Goal: Task Accomplishment & Management: Use online tool/utility

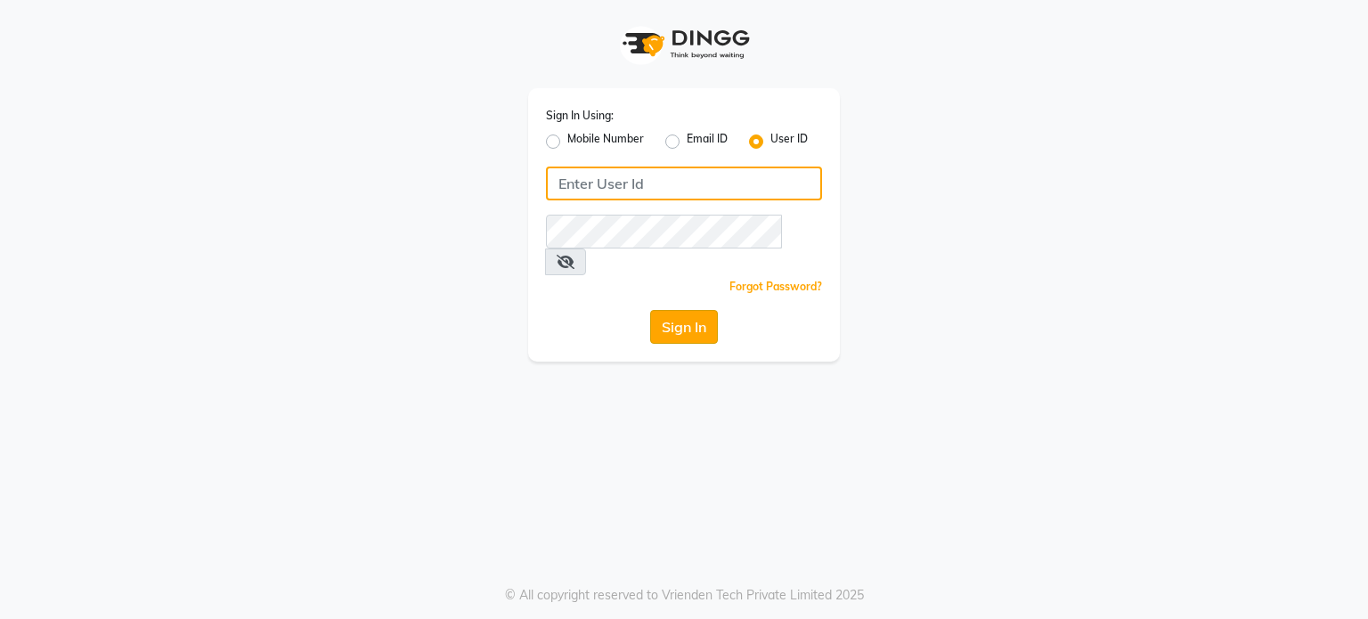
type input "luxuriouslookssalon"
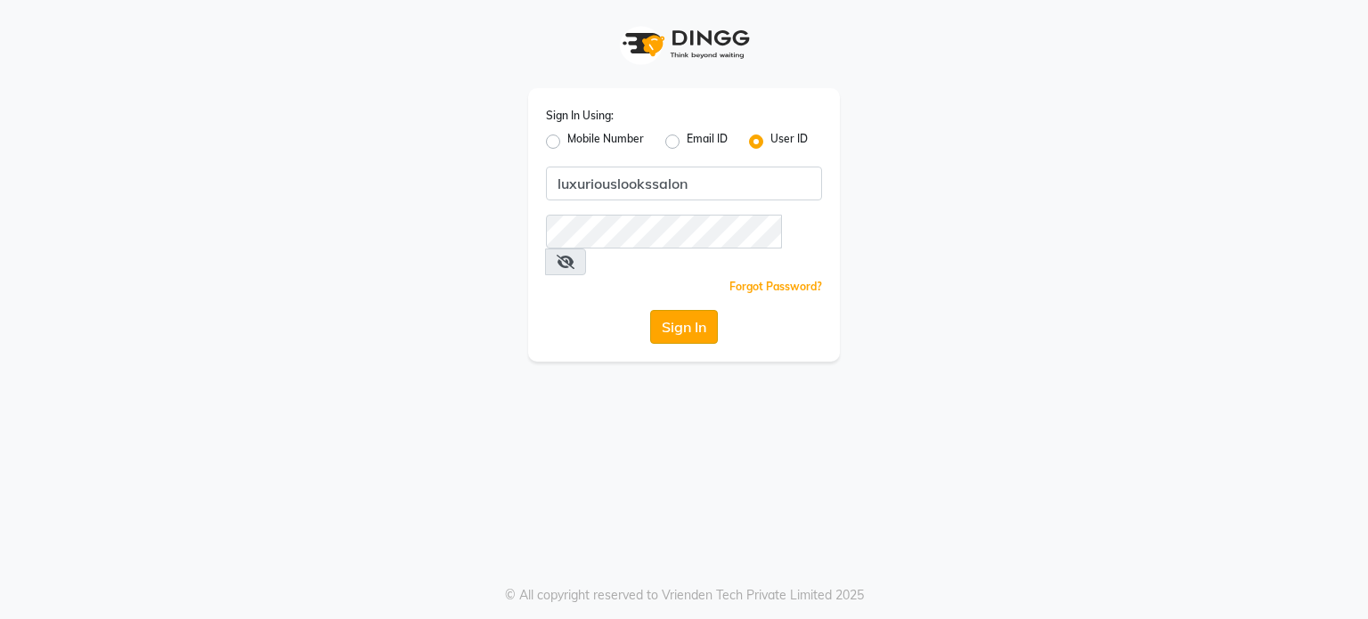
click at [670, 310] on button "Sign In" at bounding box center [684, 327] width 68 height 34
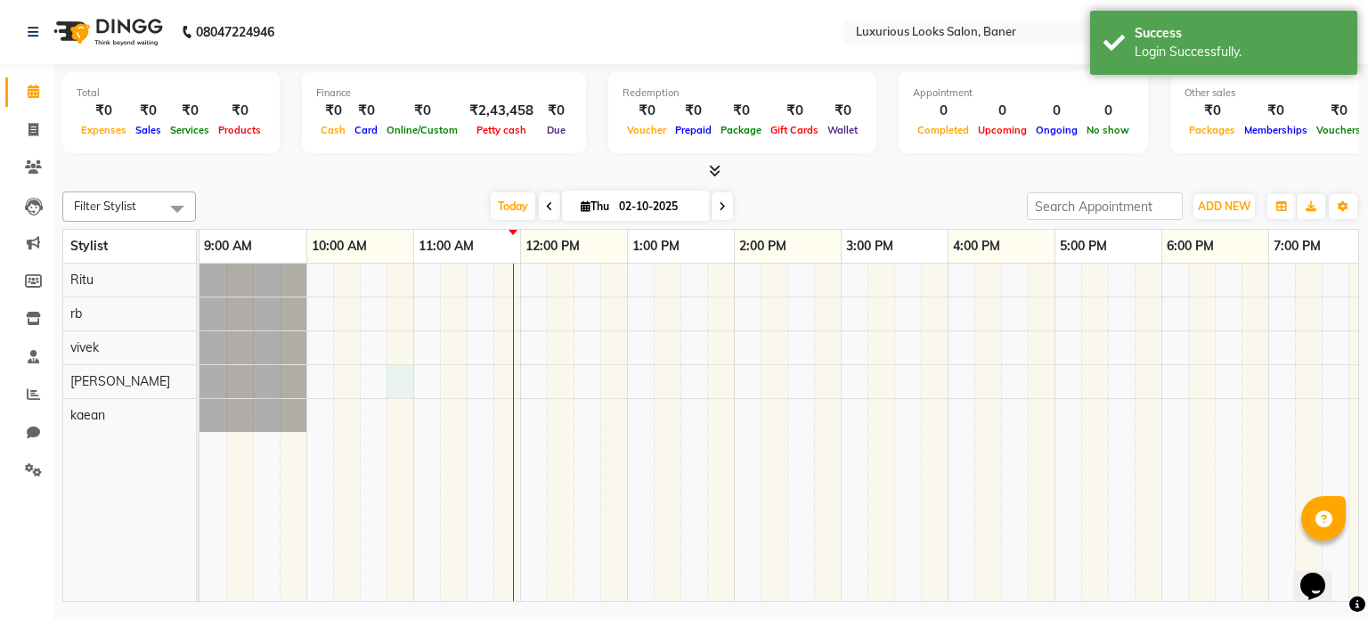
click at [400, 386] on div at bounding box center [948, 433] width 1496 height 338
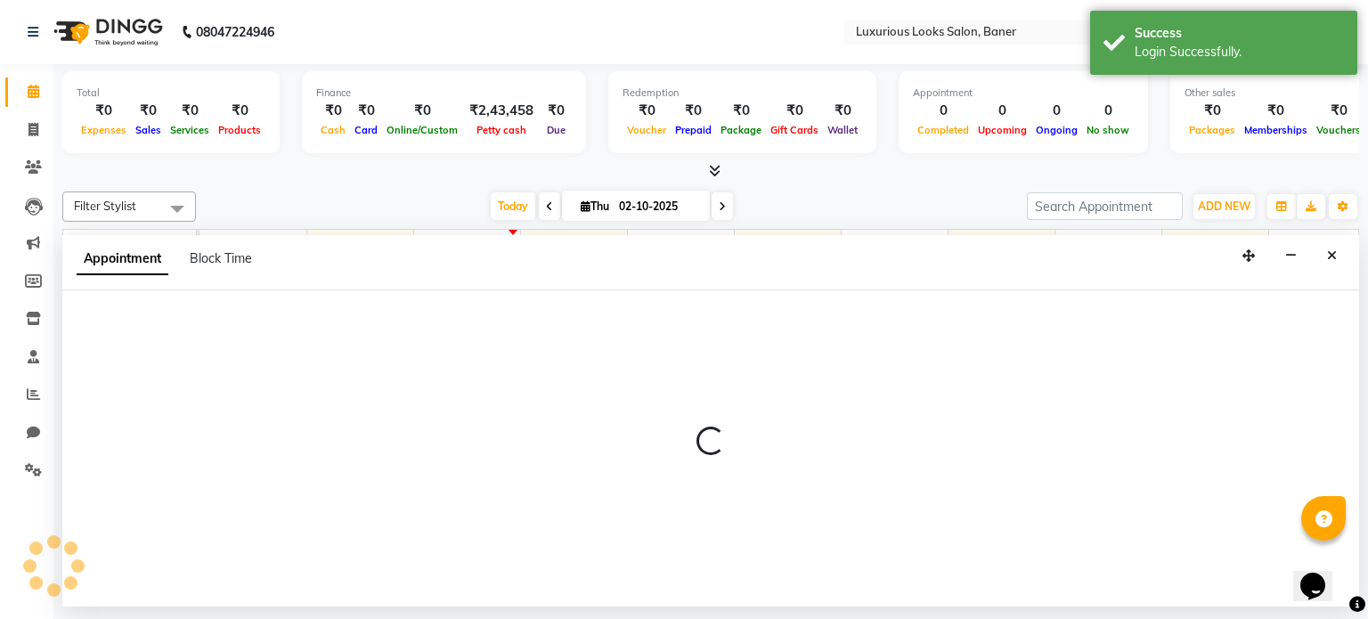
select select "89017"
select select "645"
select select "tentative"
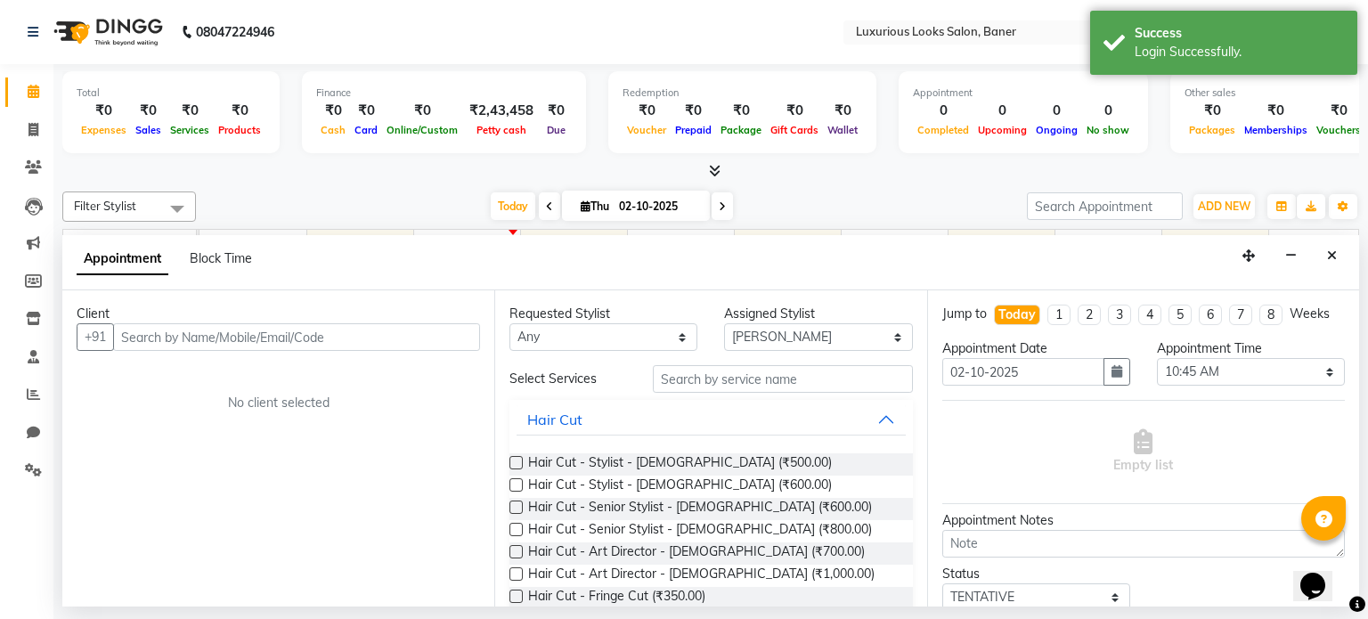
click at [350, 335] on input "text" at bounding box center [296, 337] width 367 height 28
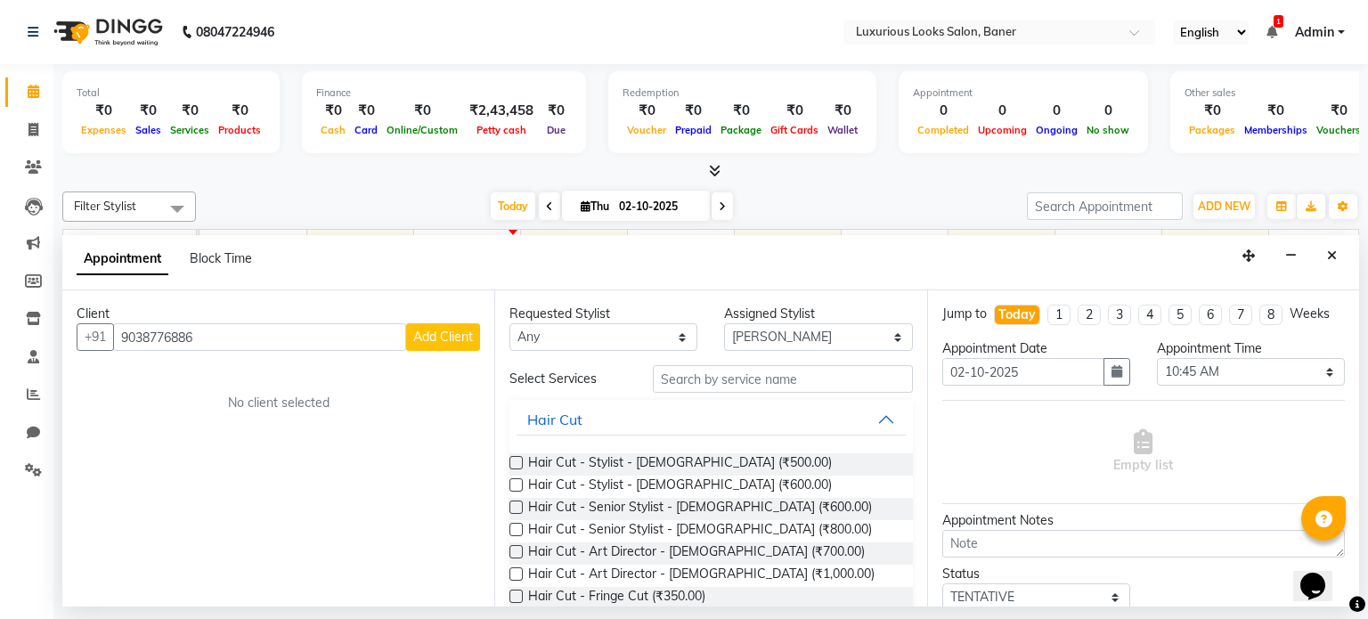
type input "9038776886"
click at [458, 323] on button "Add Client" at bounding box center [443, 337] width 74 height 28
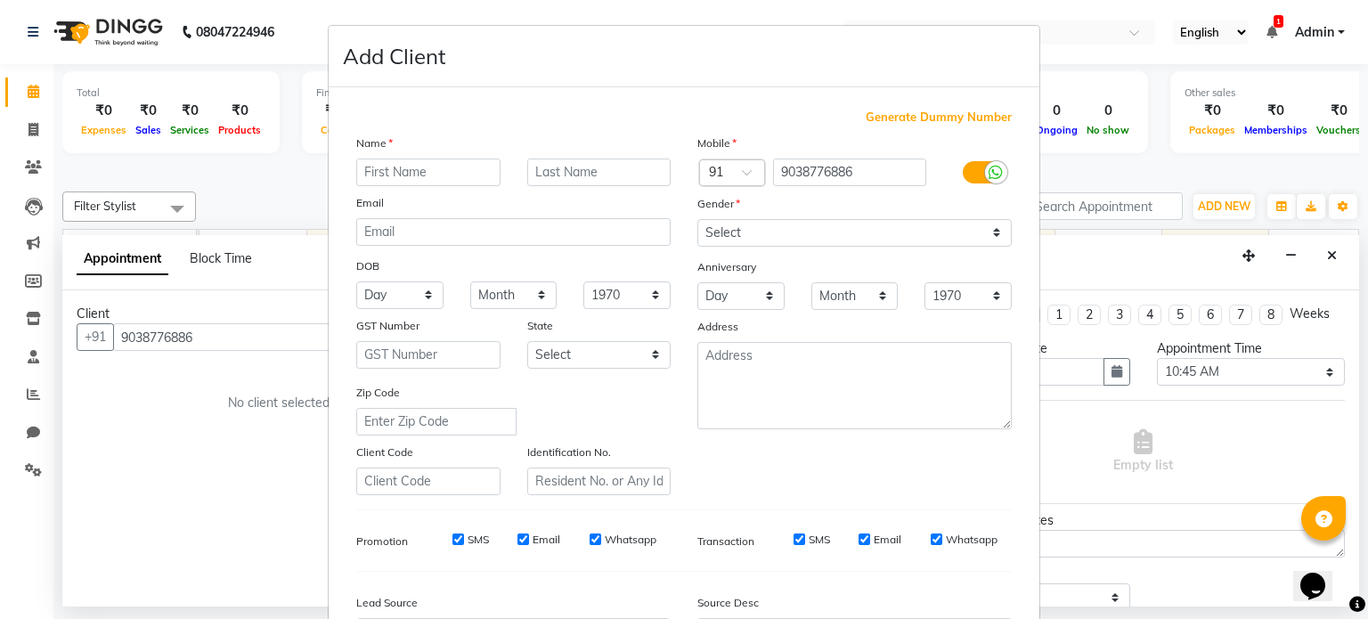
click at [385, 183] on input "text" at bounding box center [428, 173] width 144 height 28
type input "s"
type input "chai"
click at [716, 235] on select "Select [DEMOGRAPHIC_DATA] [DEMOGRAPHIC_DATA] Other Prefer Not To Say" at bounding box center [854, 233] width 314 height 28
select select "[DEMOGRAPHIC_DATA]"
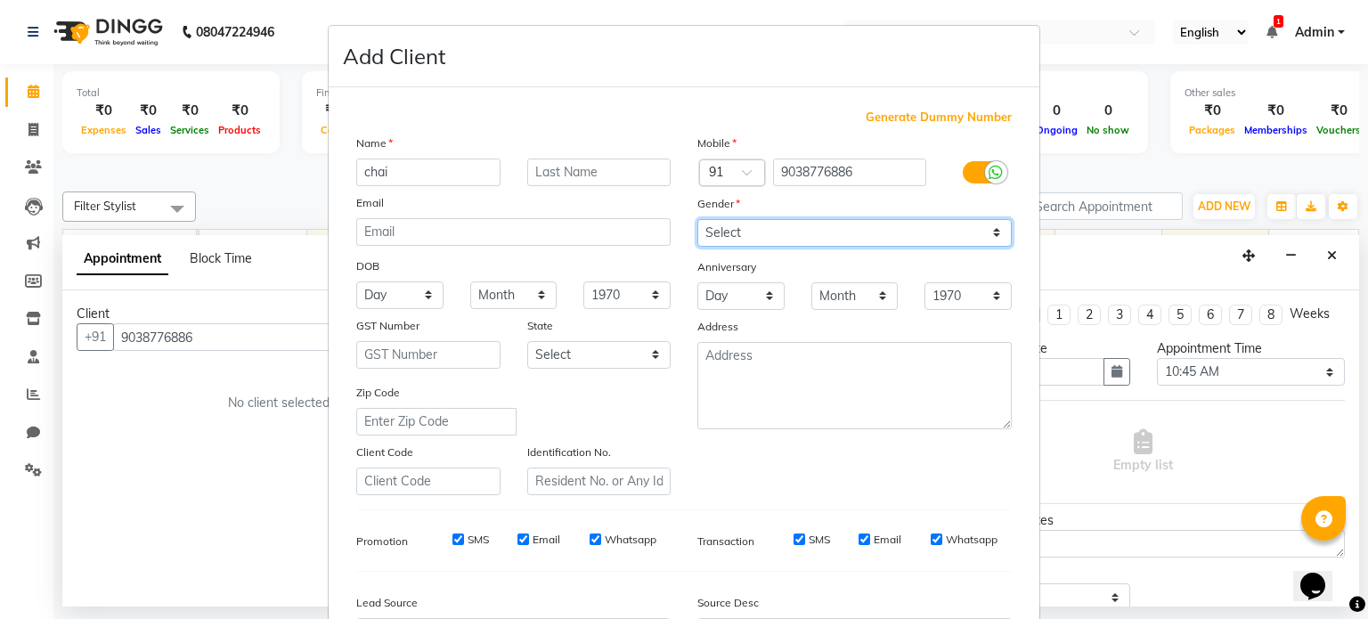
click at [697, 220] on select "Select [DEMOGRAPHIC_DATA] [DEMOGRAPHIC_DATA] Other Prefer Not To Say" at bounding box center [854, 233] width 314 height 28
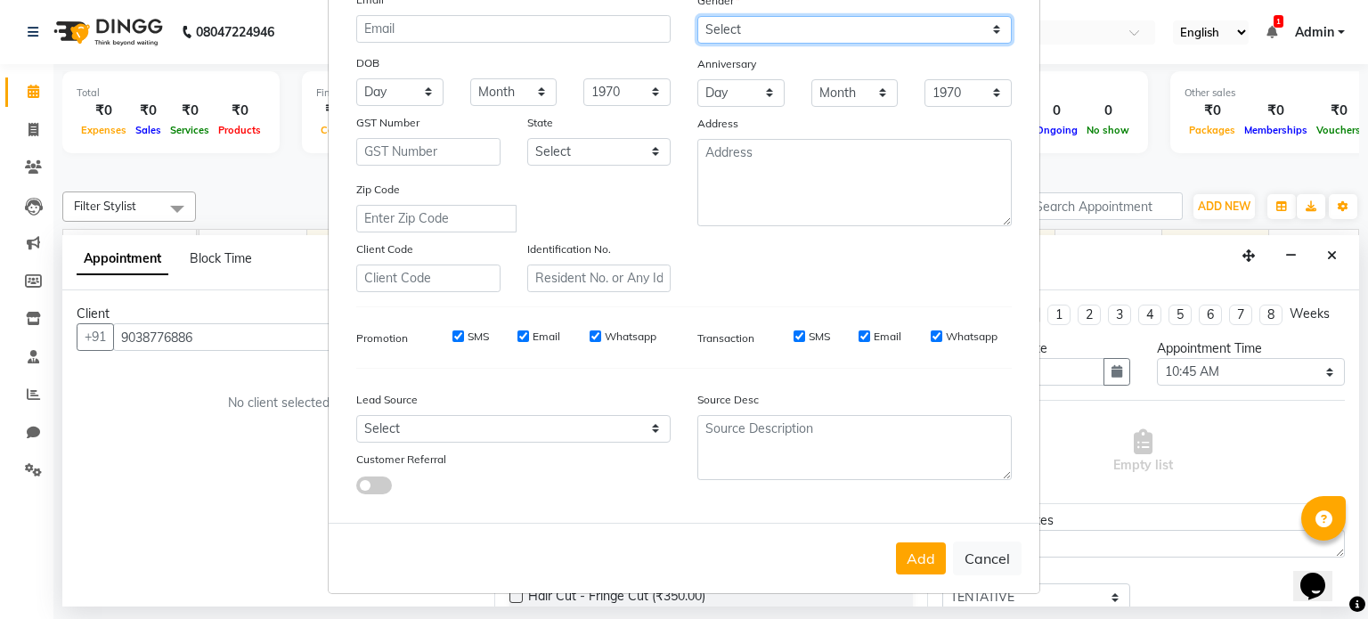
scroll to position [211, 0]
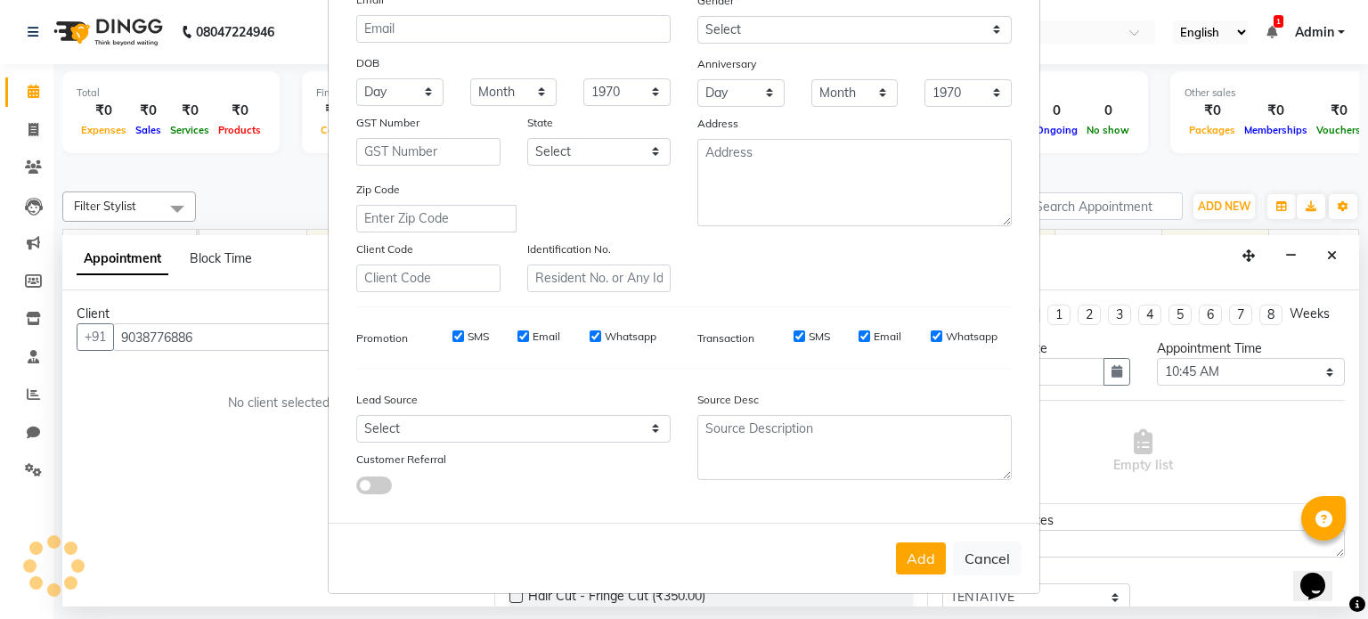
click at [452, 333] on input "SMS" at bounding box center [458, 336] width 12 height 12
checkbox input "false"
click at [518, 330] on input "Email" at bounding box center [524, 336] width 12 height 12
checkbox input "false"
click at [590, 336] on input "Whatsapp" at bounding box center [596, 336] width 12 height 12
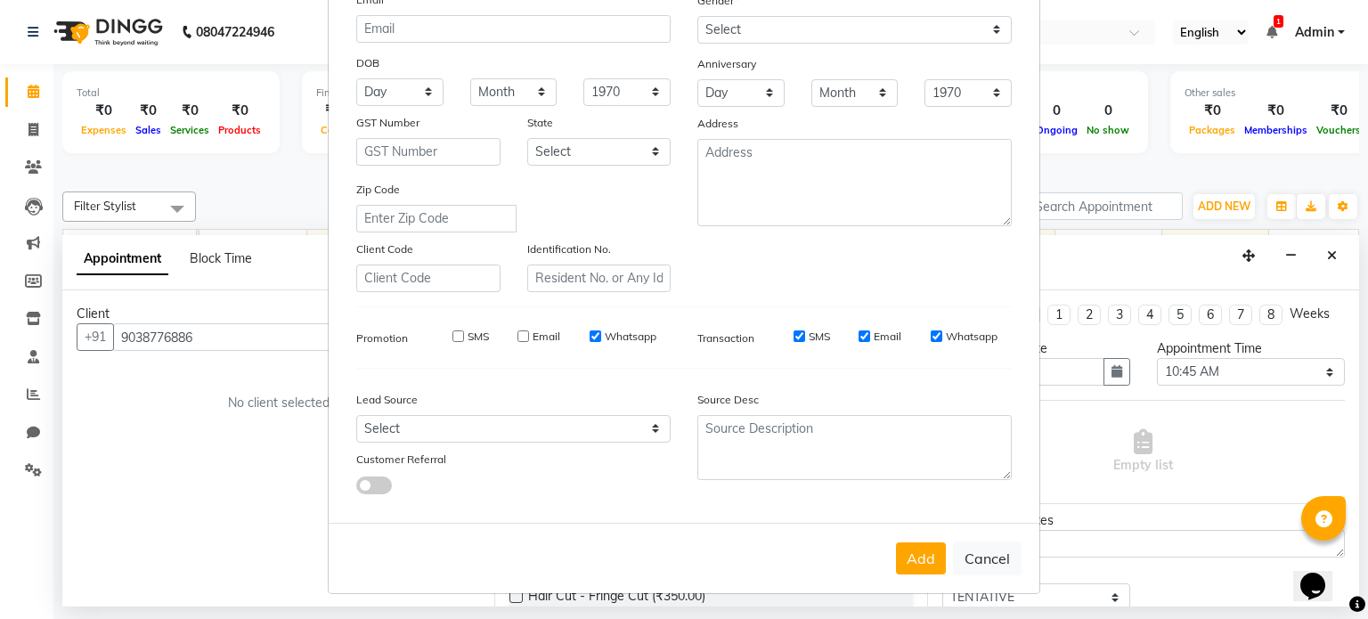
checkbox input "false"
click at [784, 334] on div "SMS" at bounding box center [799, 337] width 61 height 16
click at [794, 330] on input "SMS" at bounding box center [800, 336] width 12 height 12
checkbox input "false"
click at [859, 332] on input "Email" at bounding box center [865, 336] width 12 height 12
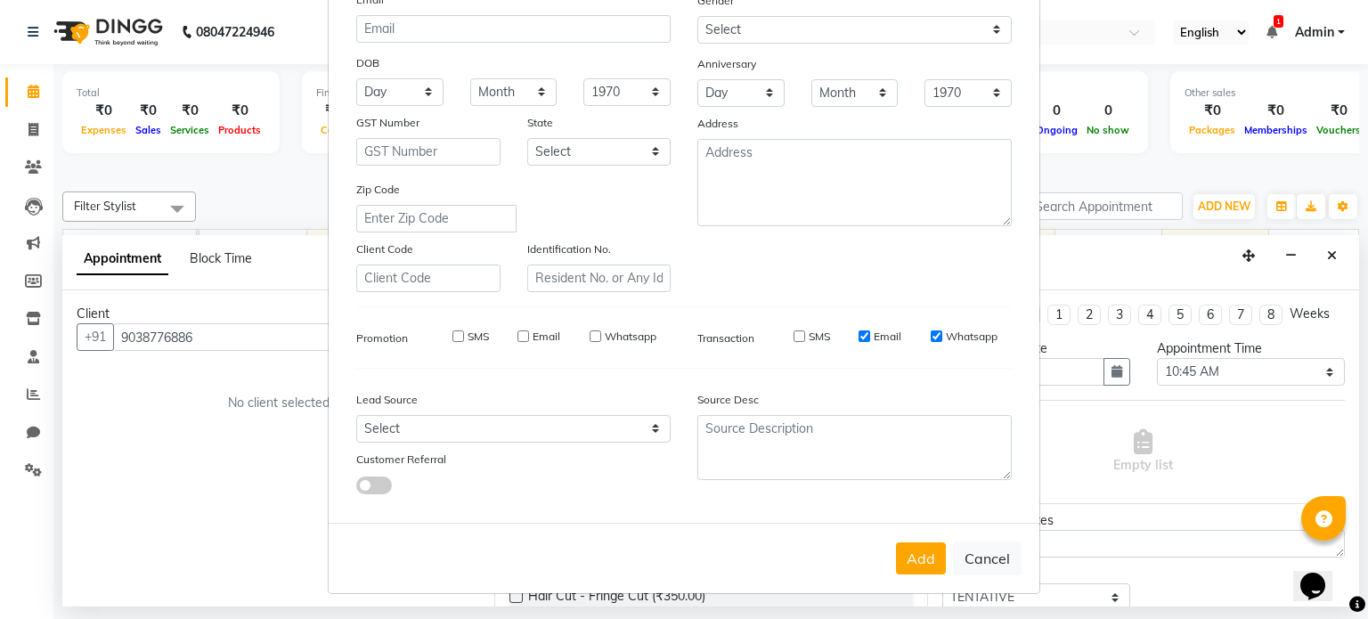
checkbox input "false"
click at [933, 335] on input "Whatsapp" at bounding box center [937, 336] width 12 height 12
checkbox input "false"
click at [926, 550] on button "Add" at bounding box center [921, 558] width 50 height 32
select select
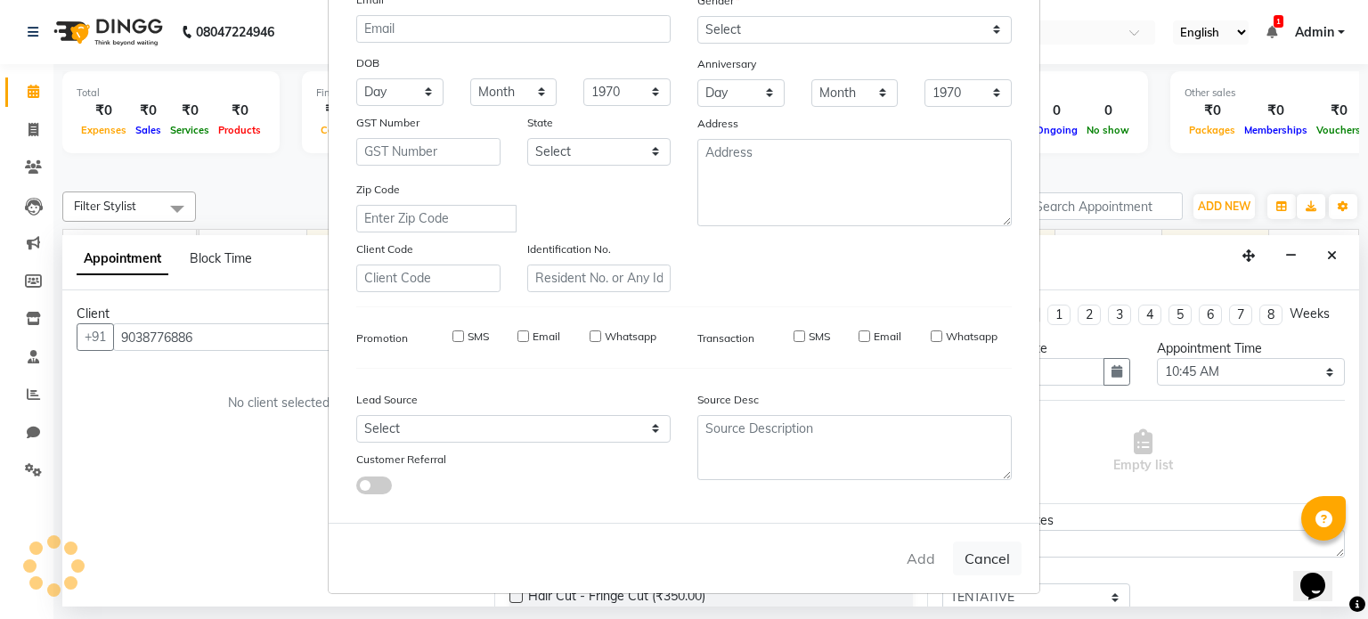
select select
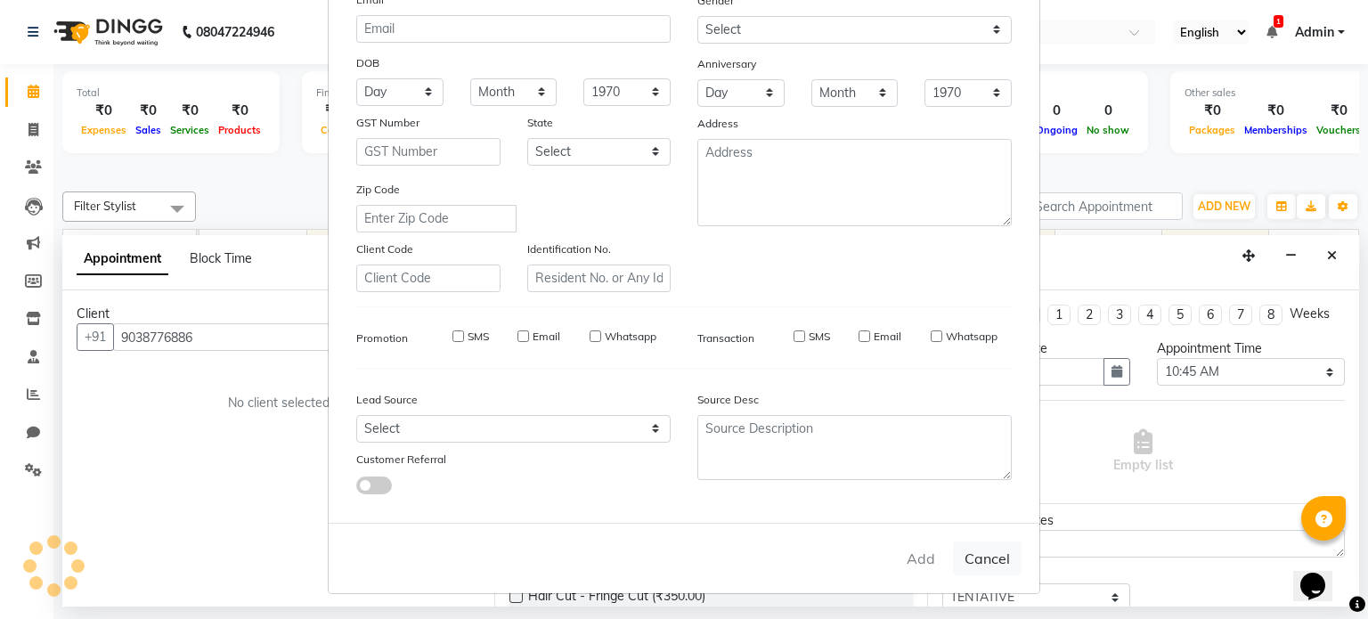
select select
checkbox input "false"
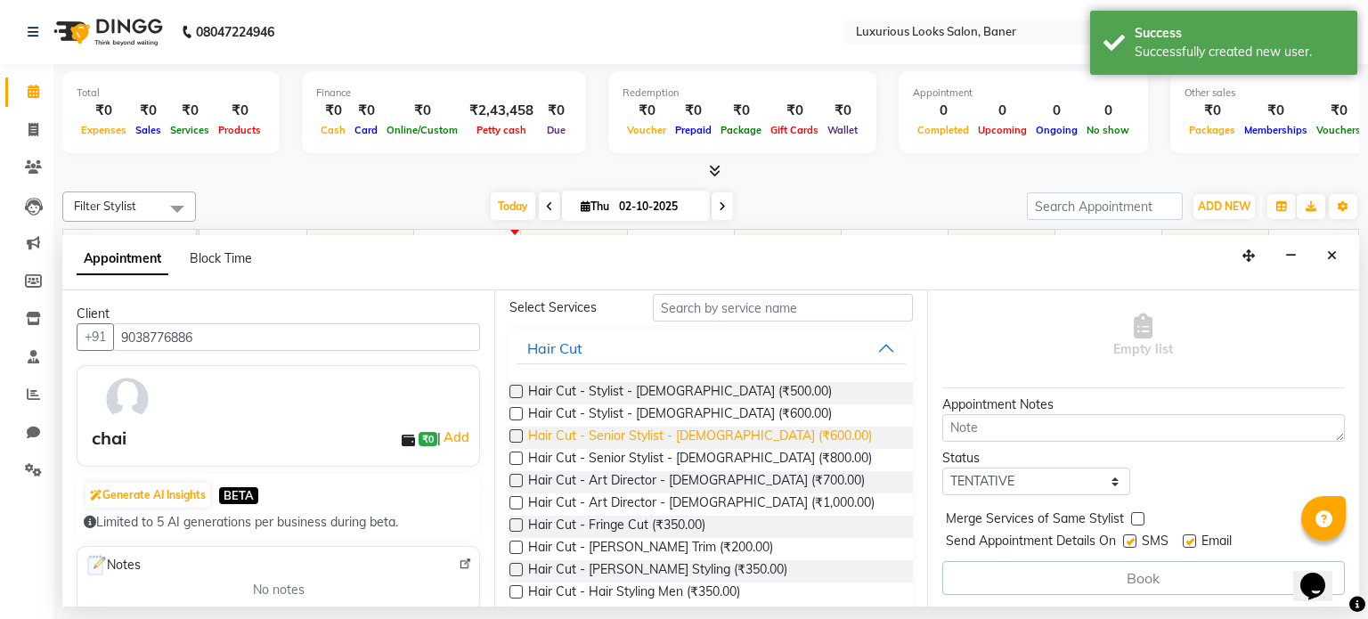
scroll to position [0, 0]
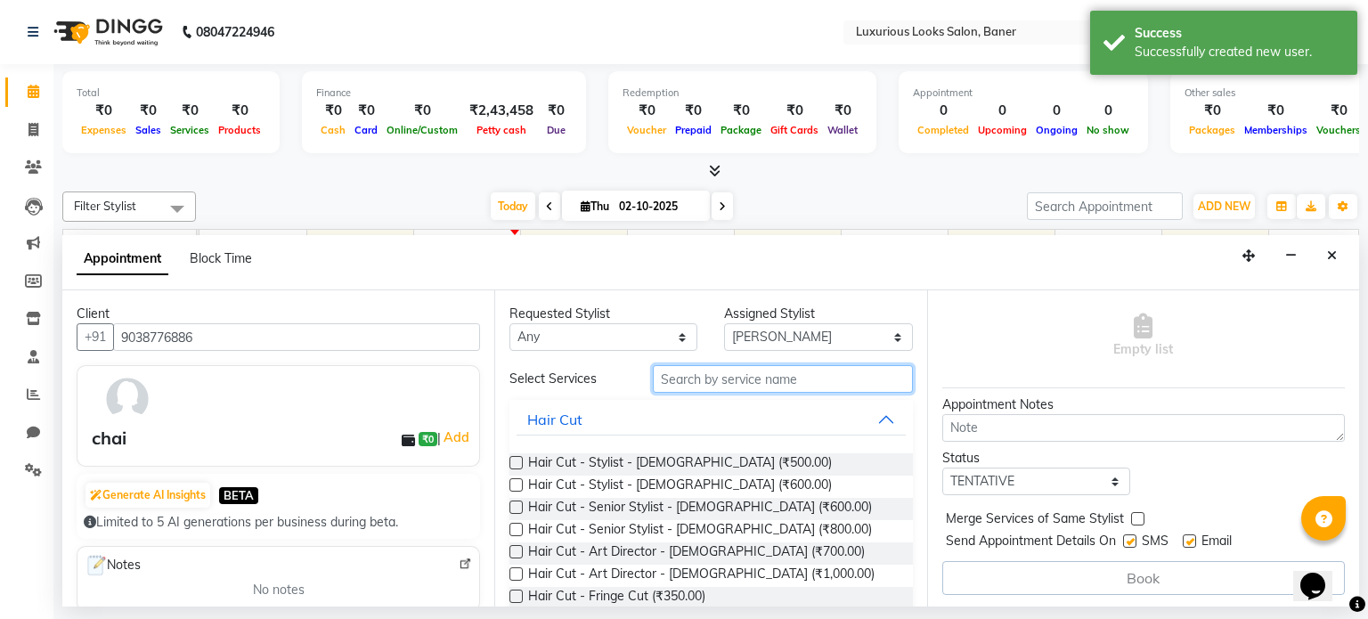
click at [703, 380] on input "text" at bounding box center [783, 379] width 260 height 28
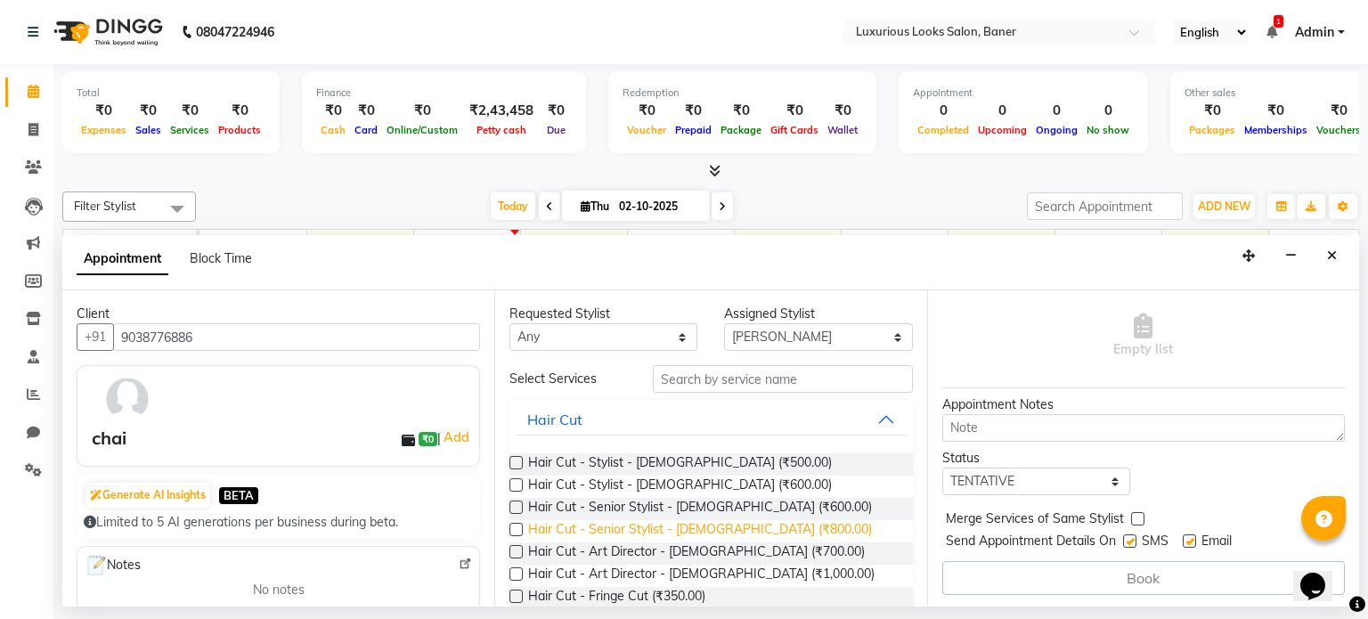
click at [734, 533] on span "Hair Cut - Senior Stylist - [DEMOGRAPHIC_DATA] (₹800.00)" at bounding box center [700, 531] width 344 height 22
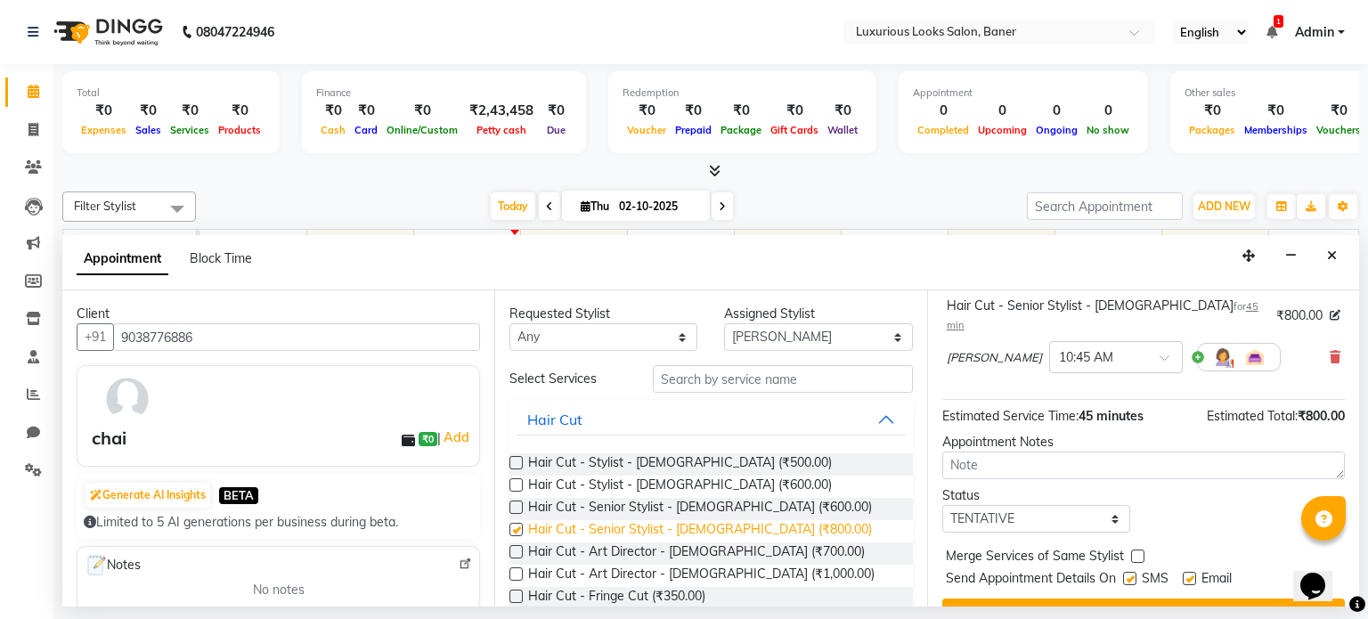
checkbox input "false"
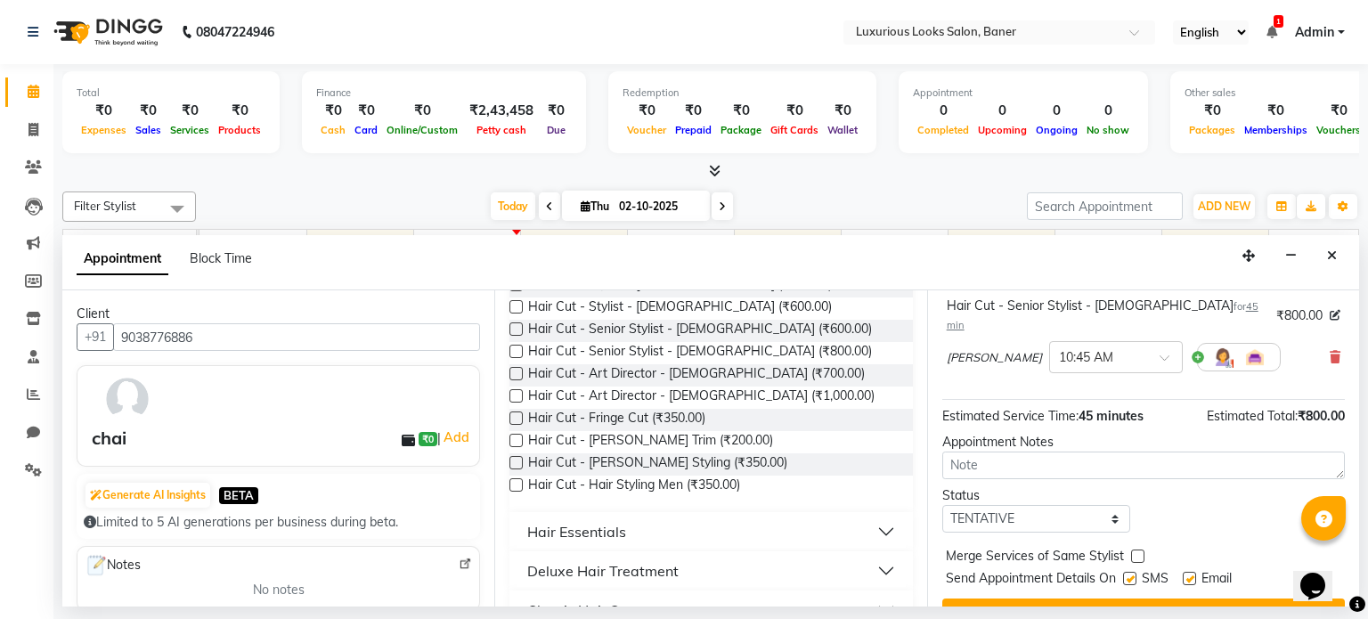
scroll to position [178, 0]
click at [688, 437] on span "Hair Cut - [PERSON_NAME] Trim (₹200.00)" at bounding box center [650, 442] width 245 height 22
checkbox input "false"
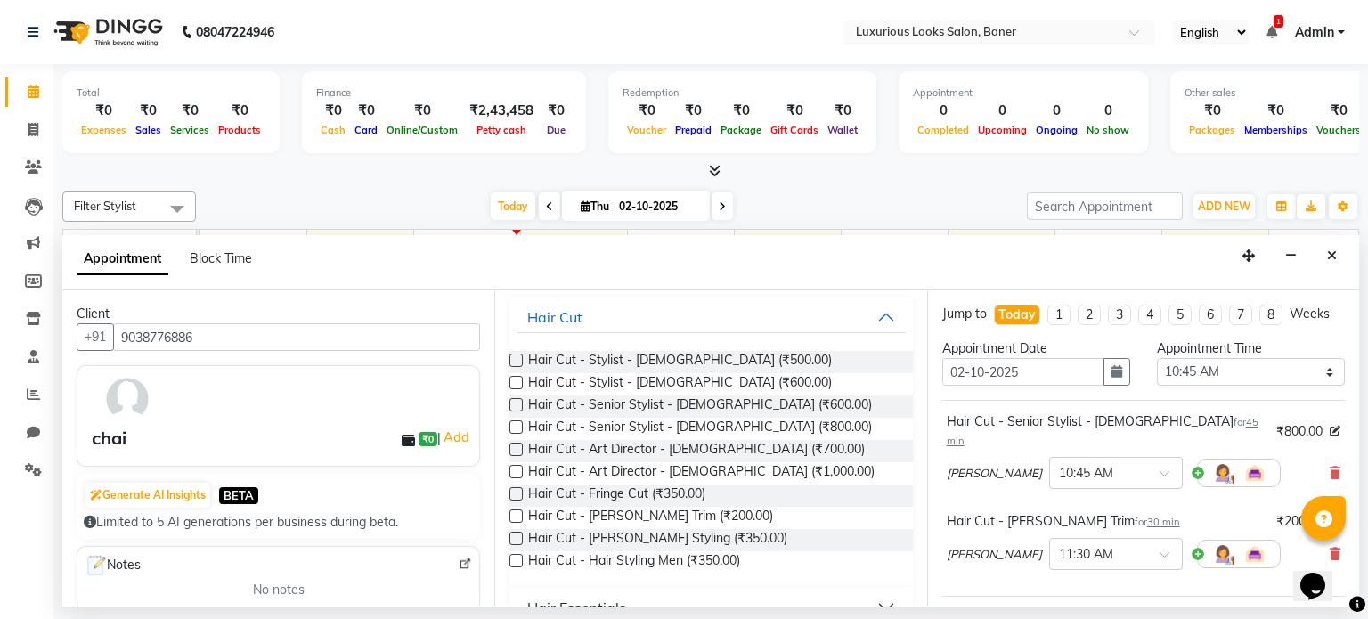
scroll to position [0, 0]
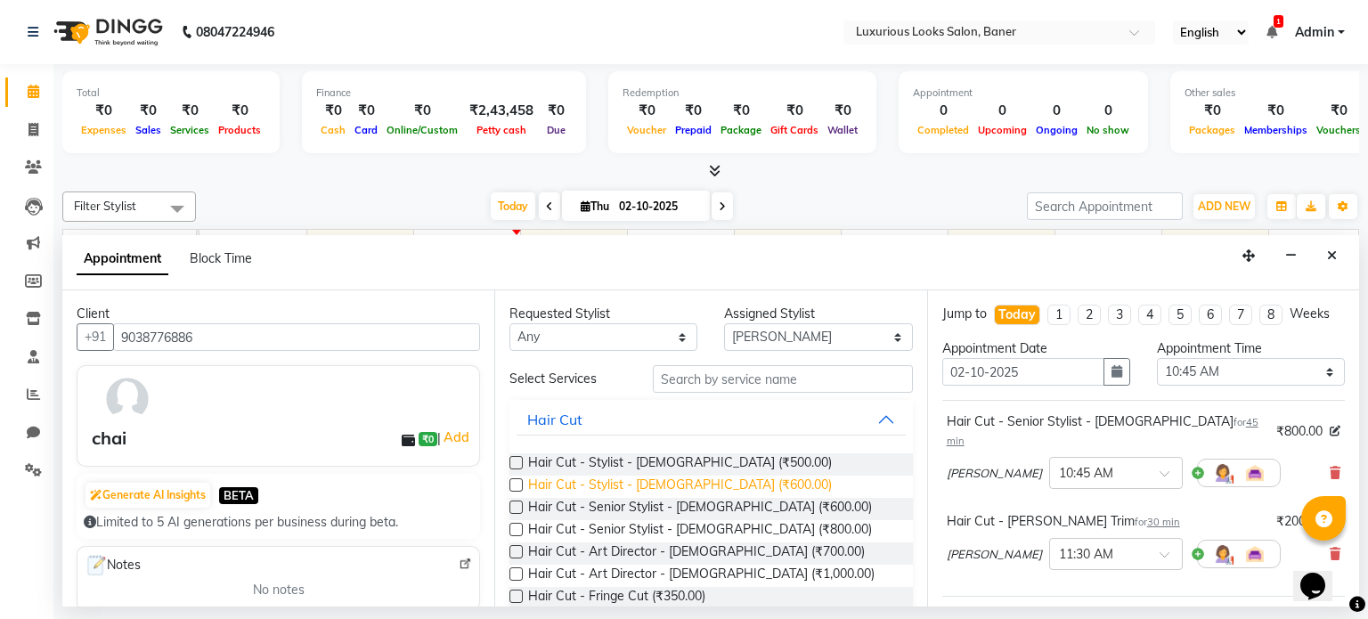
click at [700, 476] on span "Hair Cut - Stylist - [DEMOGRAPHIC_DATA] (₹600.00)" at bounding box center [680, 487] width 304 height 22
checkbox input "false"
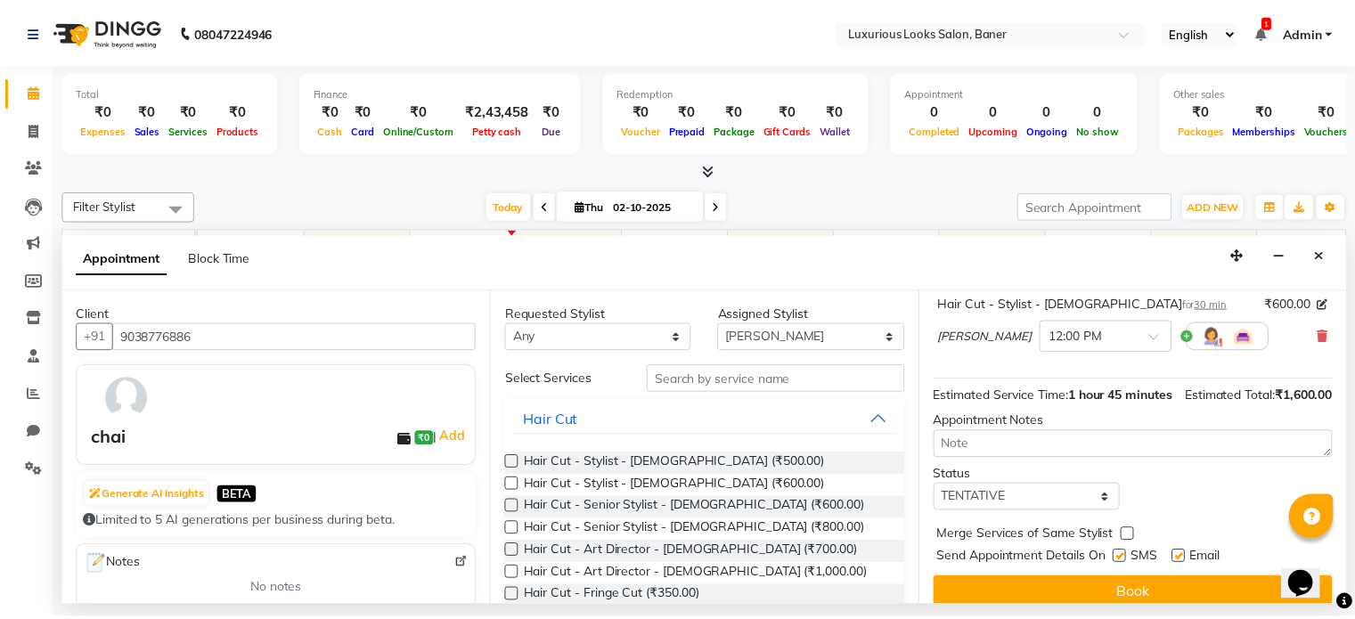
scroll to position [314, 0]
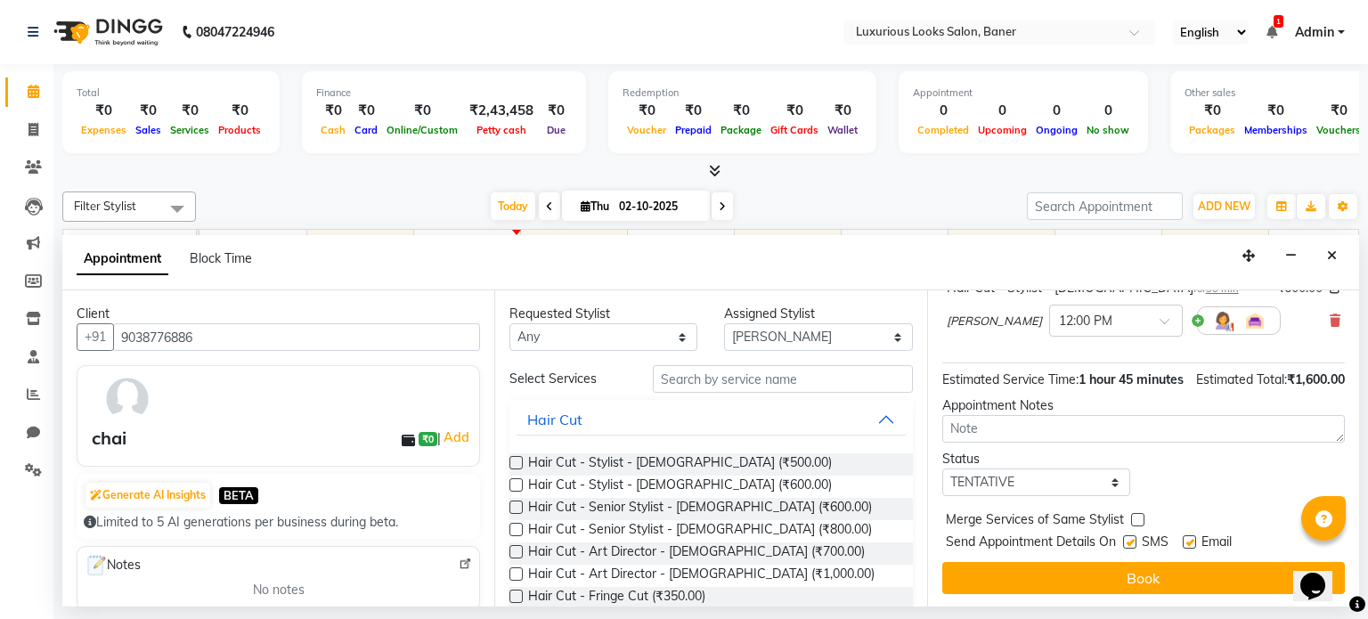
click at [1128, 542] on label at bounding box center [1129, 541] width 13 height 13
click at [1128, 542] on input "checkbox" at bounding box center [1129, 544] width 12 height 12
checkbox input "false"
click at [1191, 540] on label at bounding box center [1189, 541] width 13 height 13
click at [1191, 540] on input "checkbox" at bounding box center [1189, 544] width 12 height 12
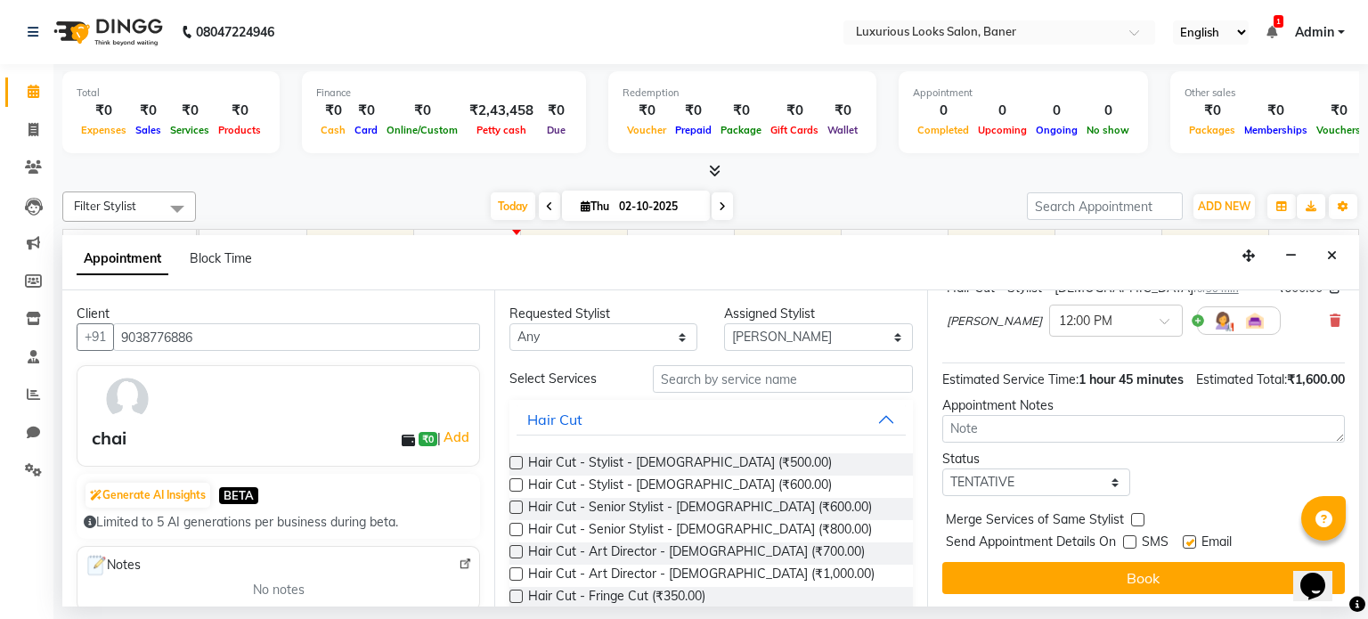
checkbox input "false"
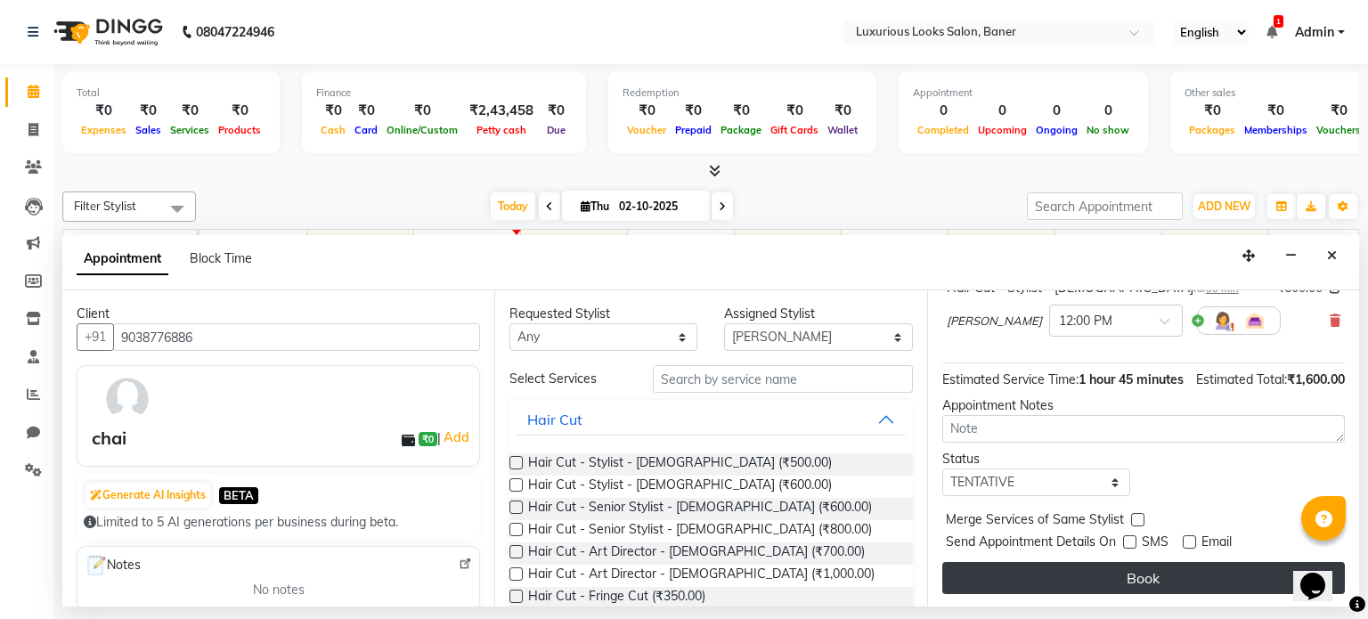
click at [1172, 588] on button "Book" at bounding box center [1143, 578] width 403 height 32
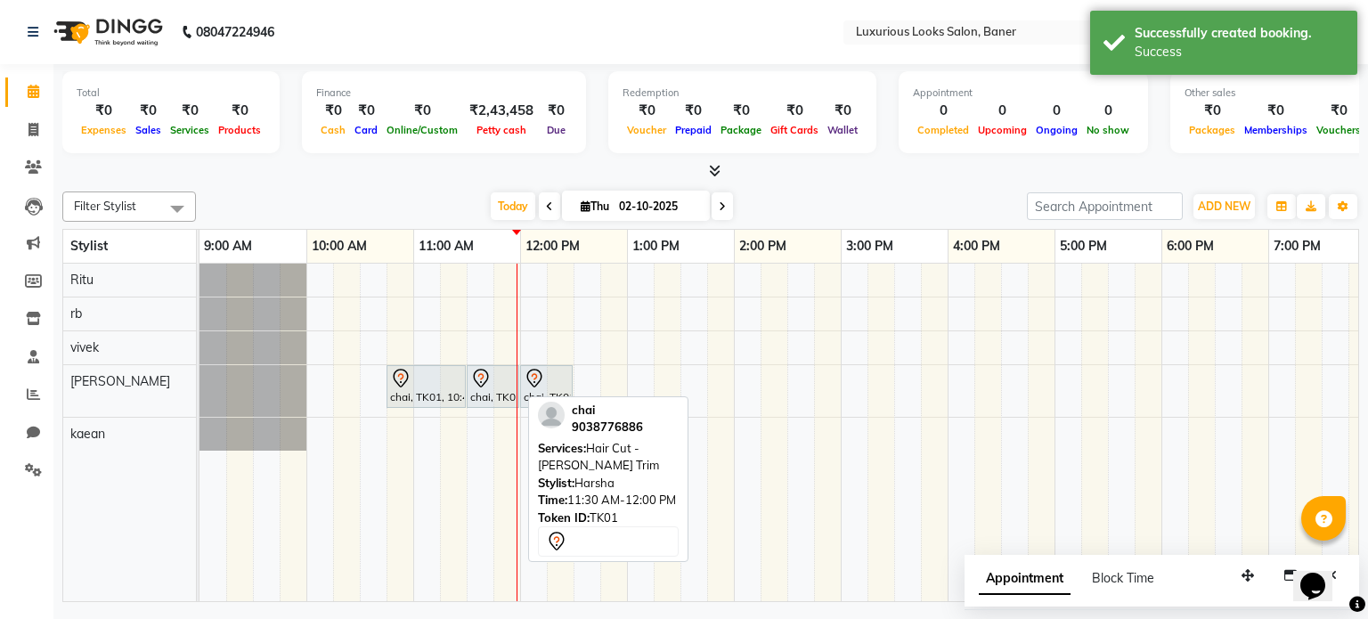
click at [497, 395] on div "chai, TK01, 11:30 AM-12:00 PM, Hair Cut - [PERSON_NAME] Trim" at bounding box center [493, 386] width 49 height 37
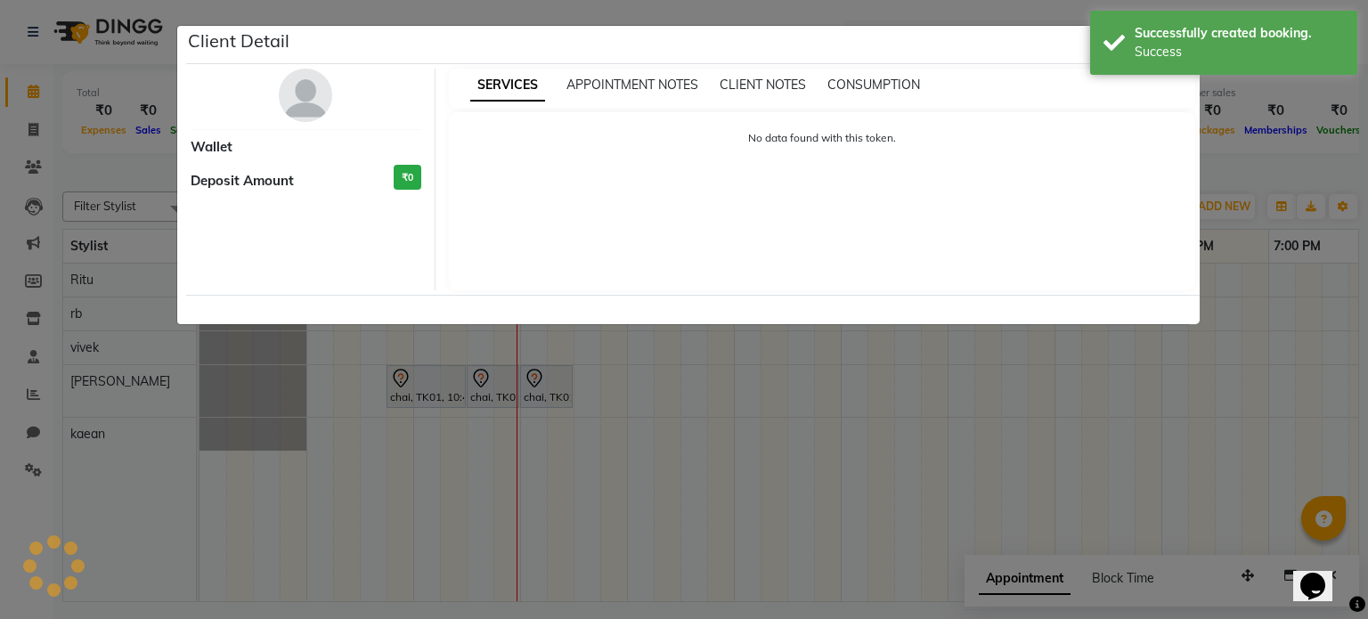
select select "7"
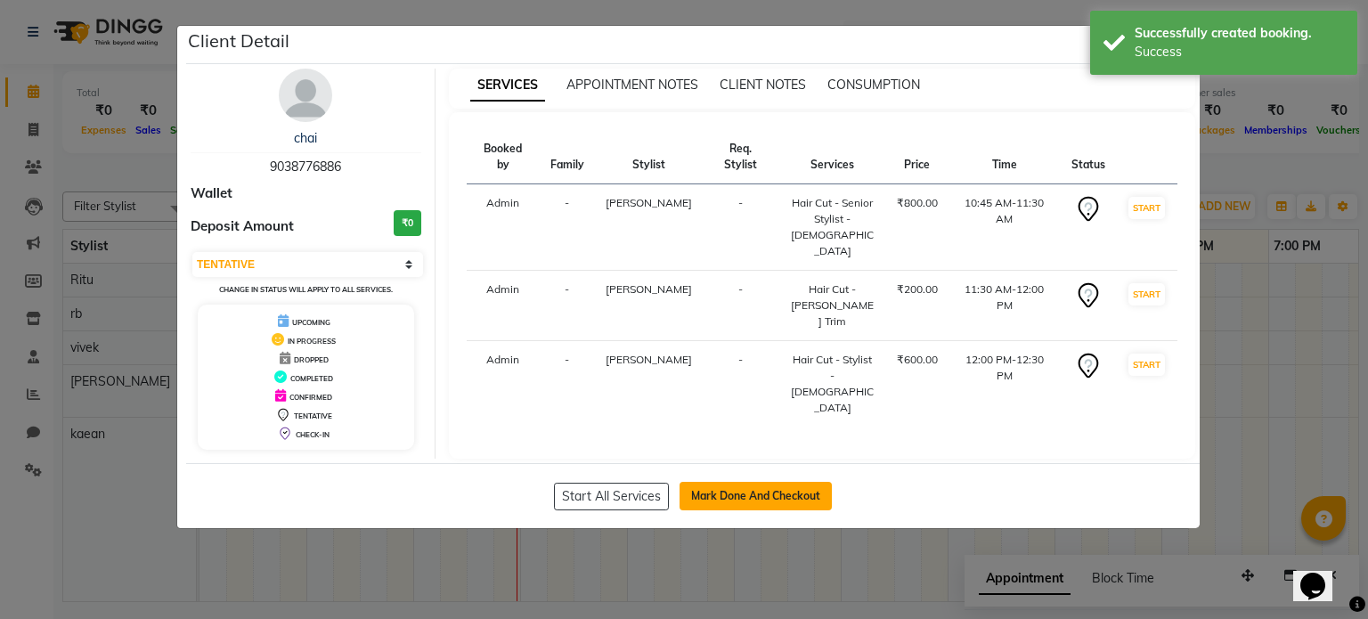
click at [698, 493] on button "Mark Done And Checkout" at bounding box center [756, 496] width 152 height 29
select select "service"
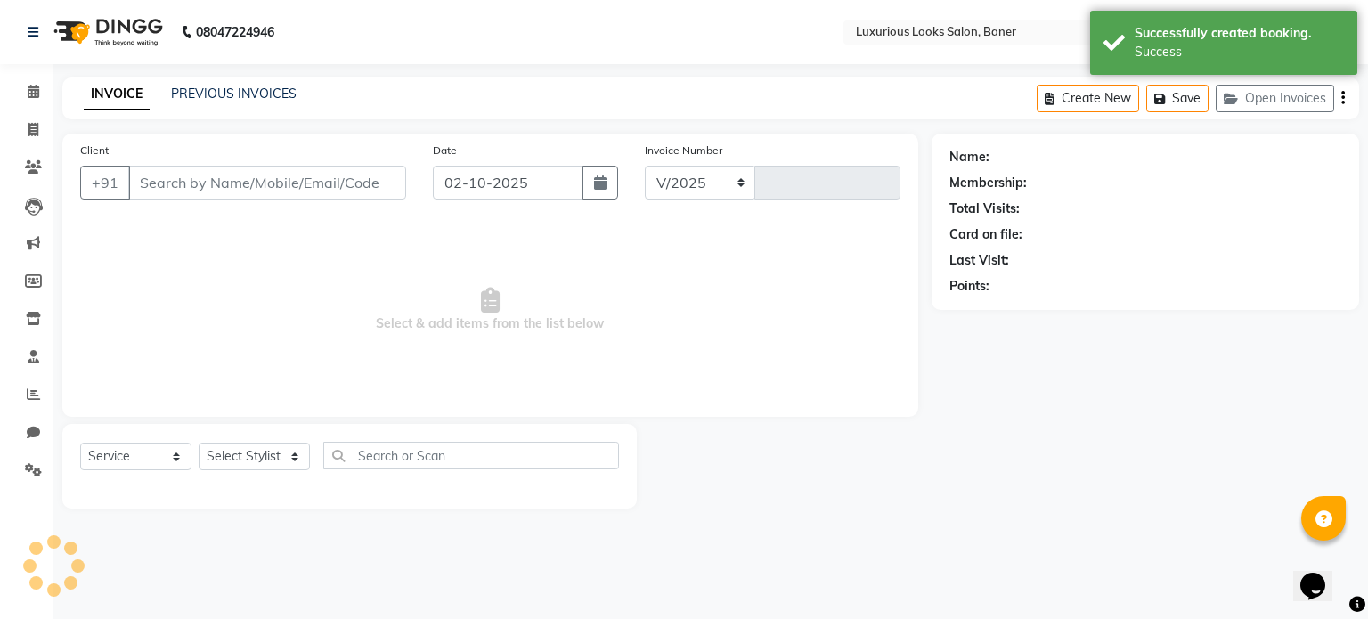
select select "7573"
type input "0913"
type input "9038776886"
select select "89017"
